Goal: Go to known website: Access a specific website the user already knows

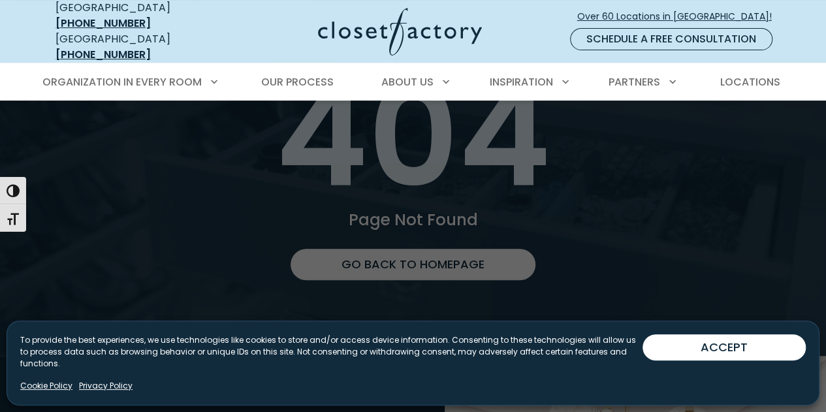
scroll to position [108, 0]
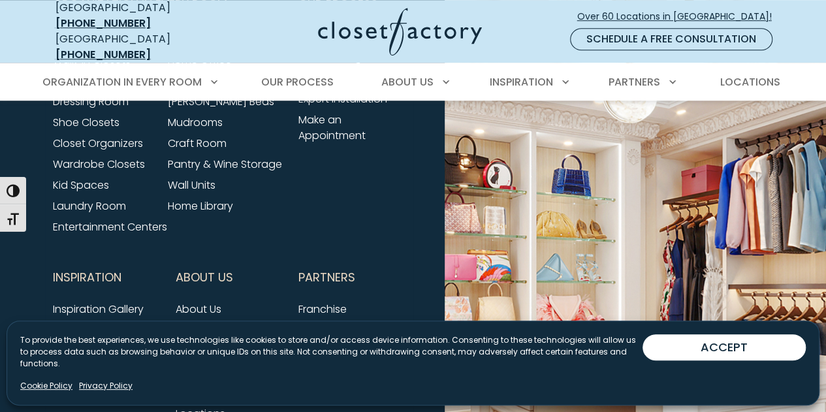
scroll to position [0, 0]
